Goal: Communication & Community: Answer question/provide support

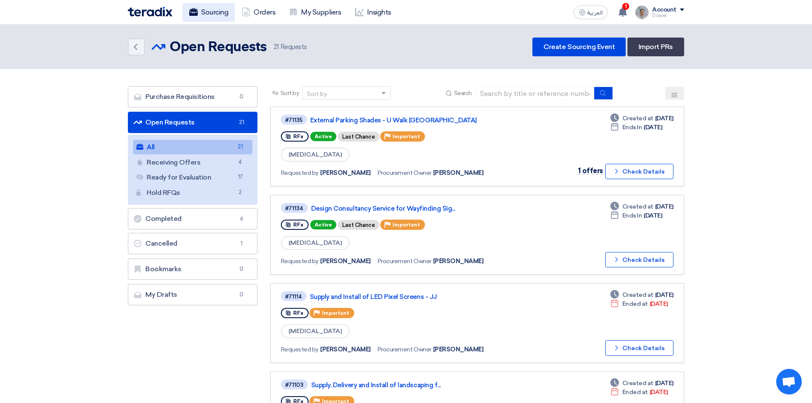
click at [210, 16] on link "Sourcing" at bounding box center [208, 12] width 52 height 19
click at [371, 118] on link "External Parking Shades - U Walk [GEOGRAPHIC_DATA]" at bounding box center [416, 120] width 213 height 8
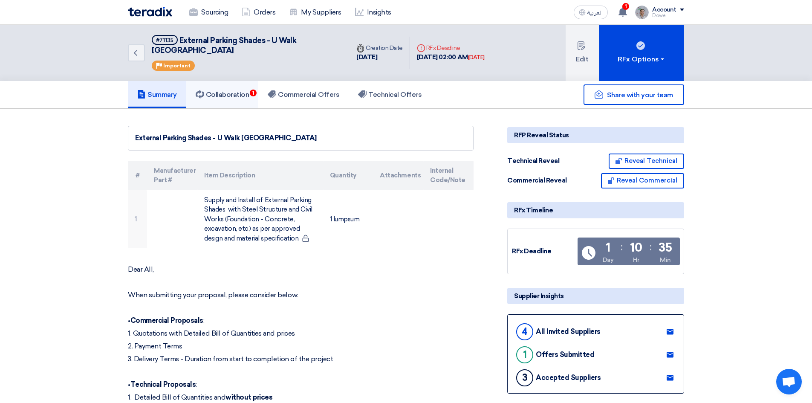
click at [226, 90] on h5 "Collaboration 1" at bounding box center [223, 94] width 54 height 9
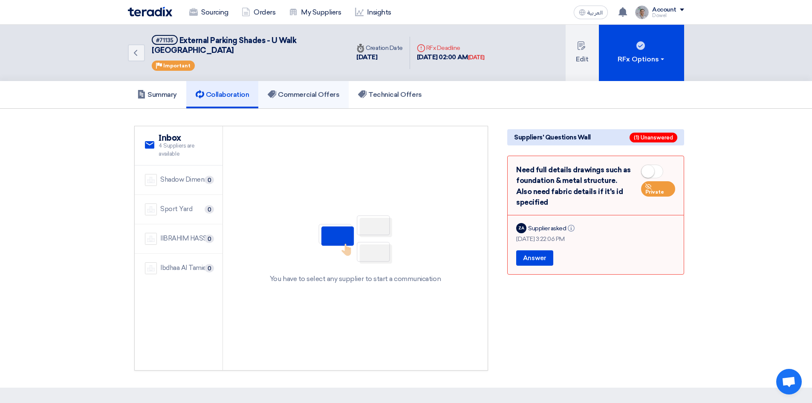
click at [312, 90] on h5 "Commercial Offers" at bounding box center [304, 94] width 72 height 9
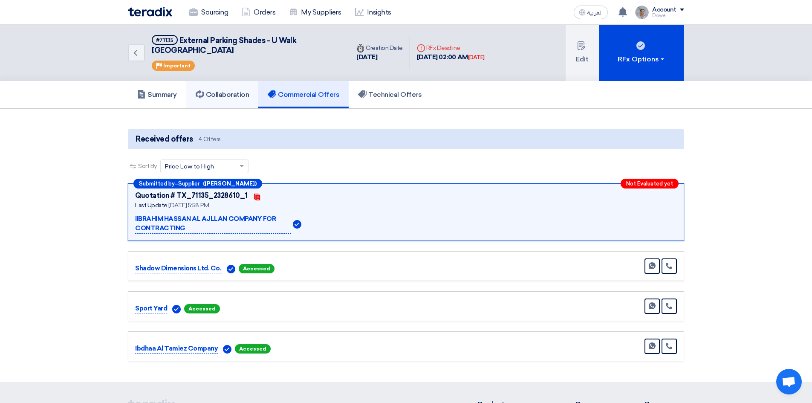
click at [229, 90] on h5 "Collaboration" at bounding box center [223, 94] width 54 height 9
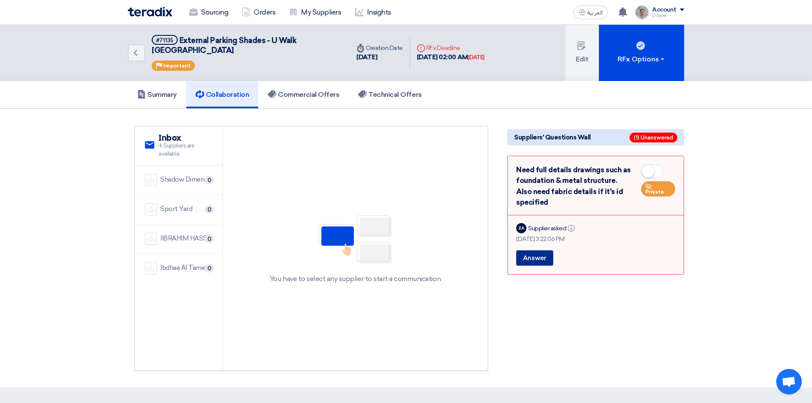
click at [533, 253] on button "Answer" at bounding box center [534, 257] width 37 height 15
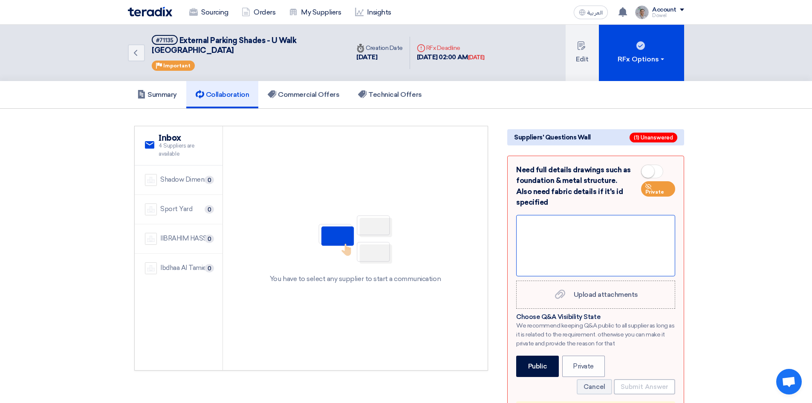
click at [550, 227] on div at bounding box center [595, 245] width 159 height 61
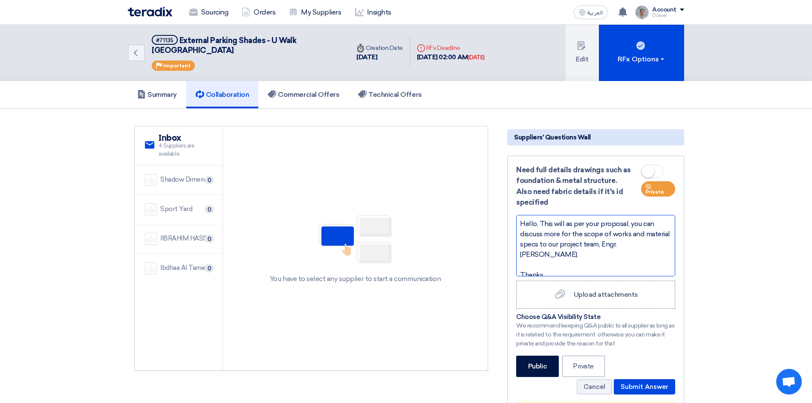
click at [657, 234] on div "Hello, This will as per your proposal, you can discuss more for the scope of wo…" at bounding box center [595, 245] width 159 height 61
click at [573, 233] on div "Hello, This will as per your proposal, you can discuss more for the scope of wo…" at bounding box center [595, 245] width 159 height 61
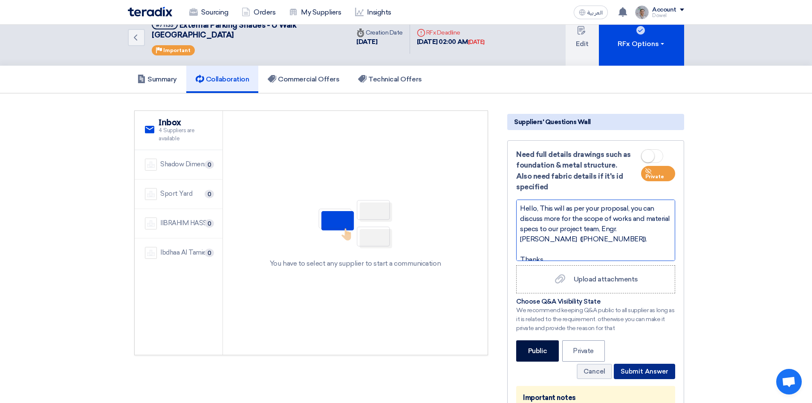
scroll to position [43, 0]
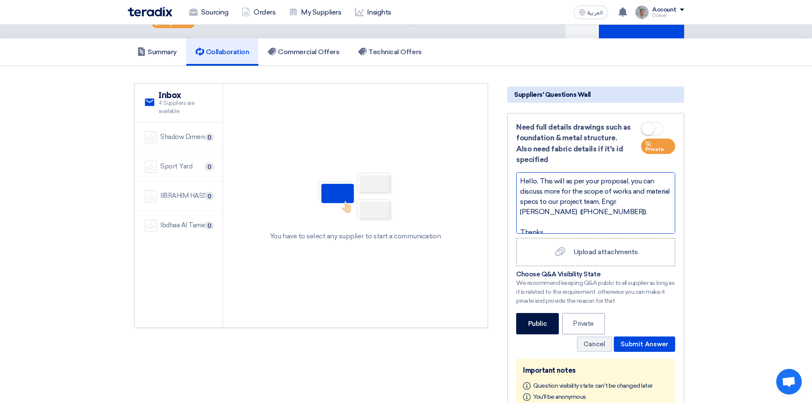
click at [559, 217] on div at bounding box center [595, 222] width 151 height 10
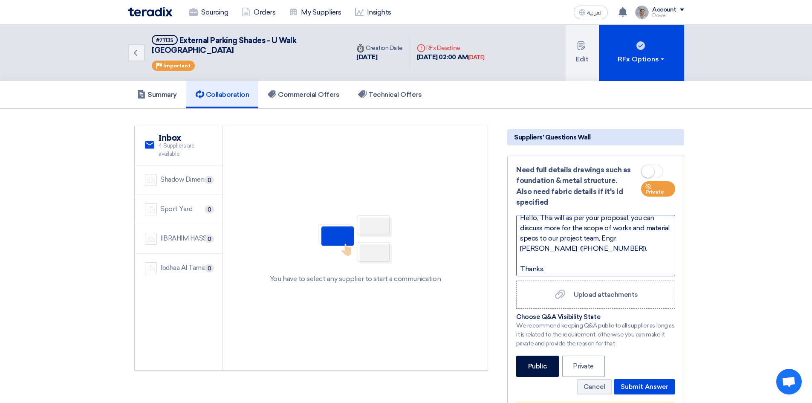
scroll to position [8, 0]
click at [656, 379] on button "Submit Answer" at bounding box center [643, 386] width 61 height 15
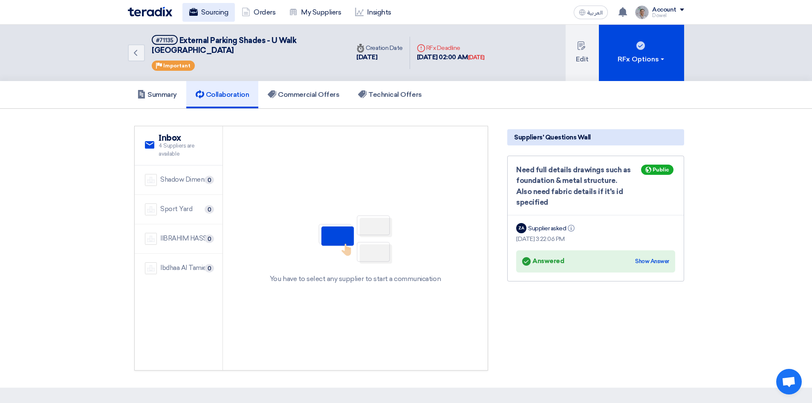
click at [208, 11] on link "Sourcing" at bounding box center [208, 12] width 52 height 19
